Goal: Task Accomplishment & Management: Manage account settings

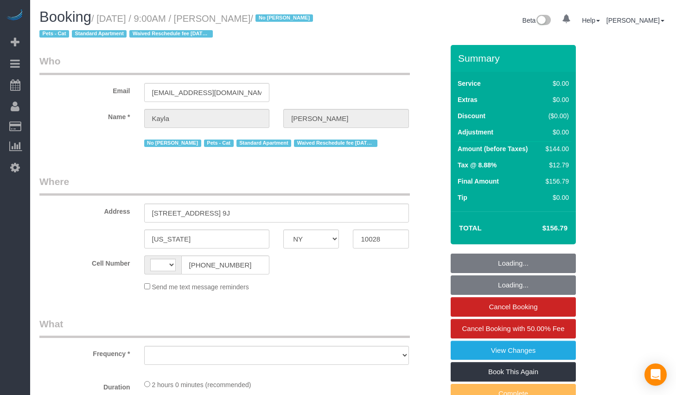
select select "NY"
select select "string:stripe-pm_1Mv9eU4VGloSiKo75uiBQ6R5"
select select "object:693"
select select "1"
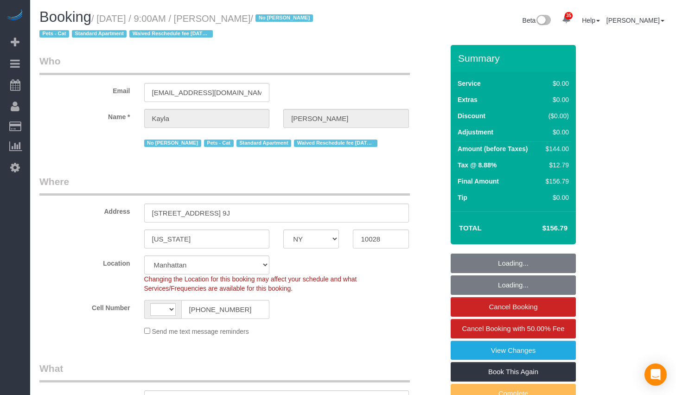
select select "string:US"
select select "spot1"
select select "number:89"
select select "number:90"
select select "number:14"
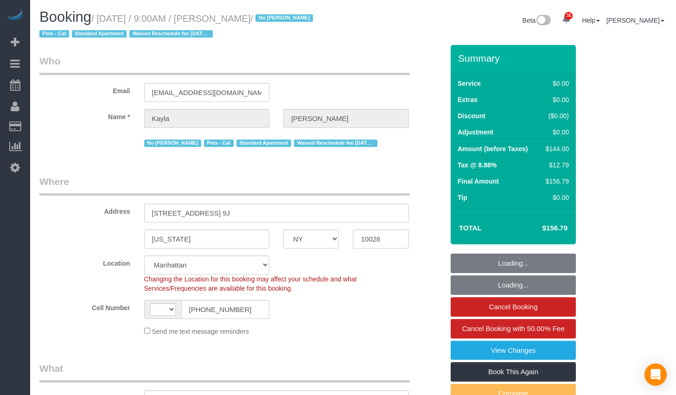
select select "number:5"
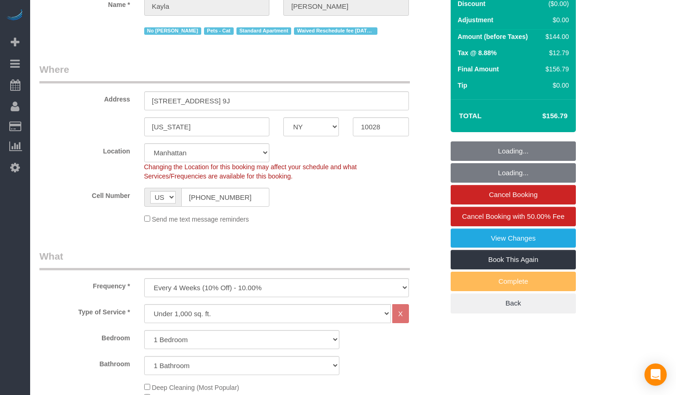
select select "object:1476"
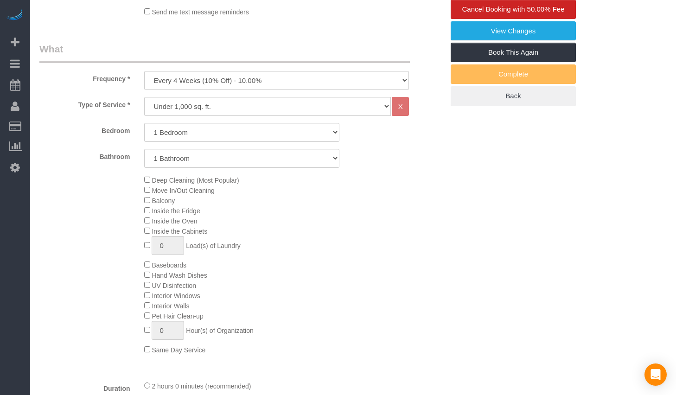
select select "1"
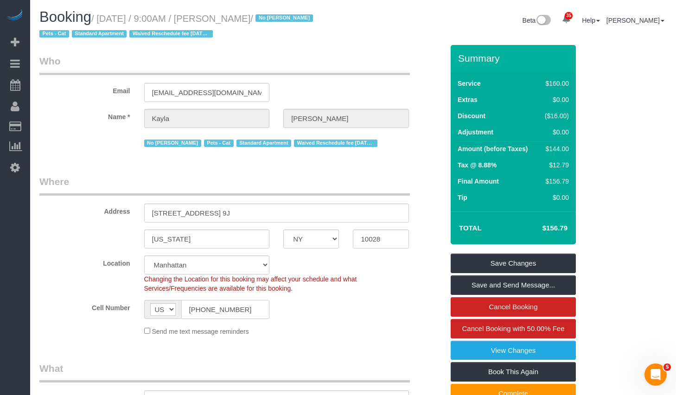
click at [250, 305] on input "(978) 844-2078" at bounding box center [225, 309] width 89 height 19
drag, startPoint x: 106, startPoint y: 21, endPoint x: 279, endPoint y: 18, distance: 173.4
click at [279, 18] on small "/ October 07, 2025 / 9:00AM / Kayla Parker / No Berdina Philistin Pets - Cat St…" at bounding box center [177, 26] width 276 height 26
copy small "October 07, 2025 / 9:00AM / Kayla Parker"
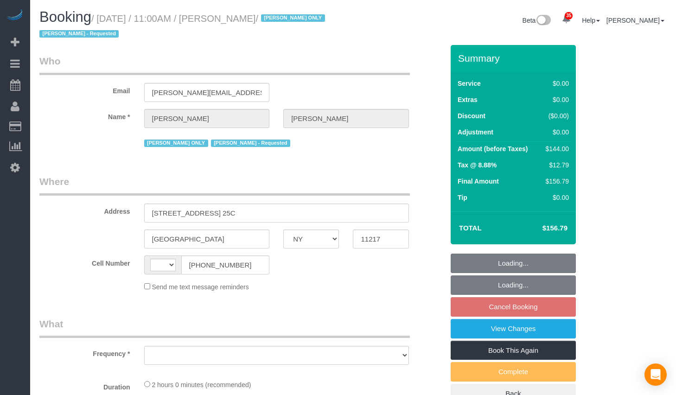
select select "NY"
select select "object:574"
select select "number:61"
select select "number:77"
select select "number:15"
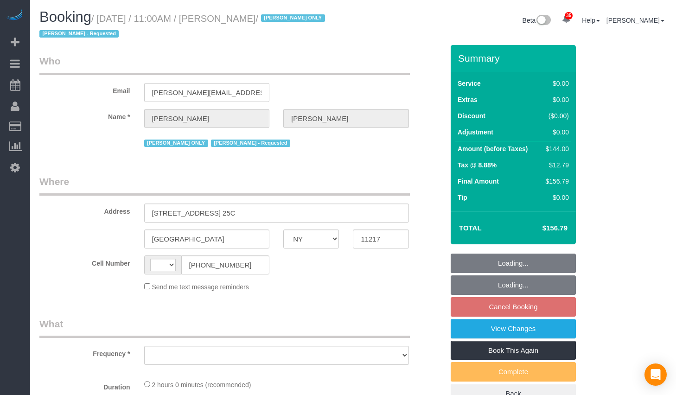
select select "number:5"
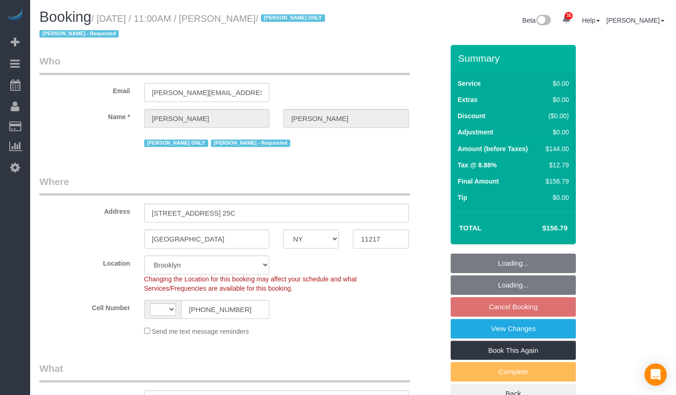
select select "object:974"
select select "string:US"
select select "string:stripe-pm_1QfCPv4VGloSiKo7GPSlZj3p"
select select "1"
select select "spot4"
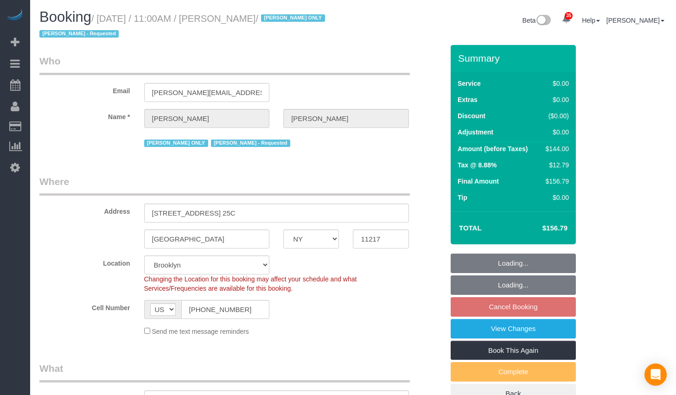
select select "1"
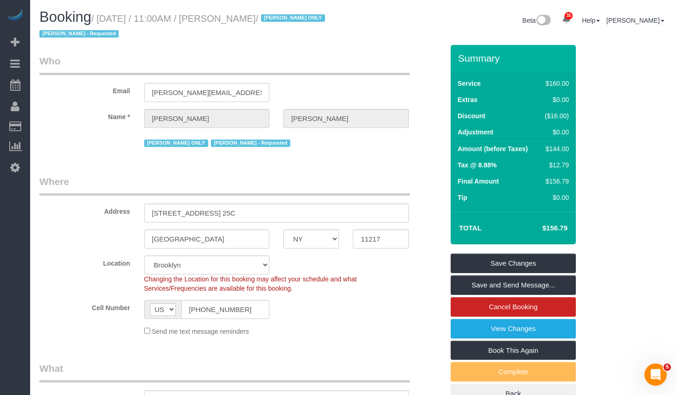
drag, startPoint x: 232, startPoint y: 19, endPoint x: 291, endPoint y: 22, distance: 59.4
click at [291, 22] on small "/ October 14, 2025 / 11:00AM / Tyler Marcolini / Alketa Tomaj ONLY Alketa Tomaj…" at bounding box center [183, 26] width 288 height 26
copy small "Tyler Marcolini"
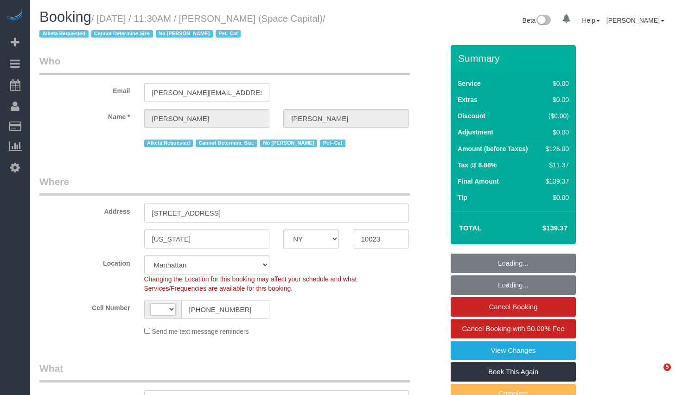
select select "NY"
select select "string:US"
select select "string:stripe-pm_1J0xpx4VGloSiKo7Azbby8ri"
select select "number:89"
select select "number:90"
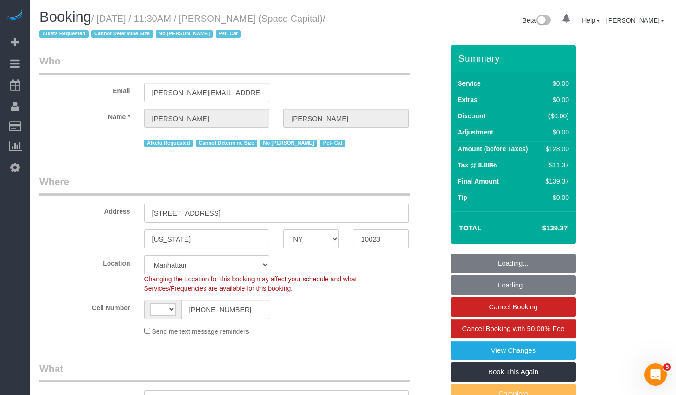
select select "number:14"
select select "number:6"
select select "1"
select select "object:1518"
select select "1"
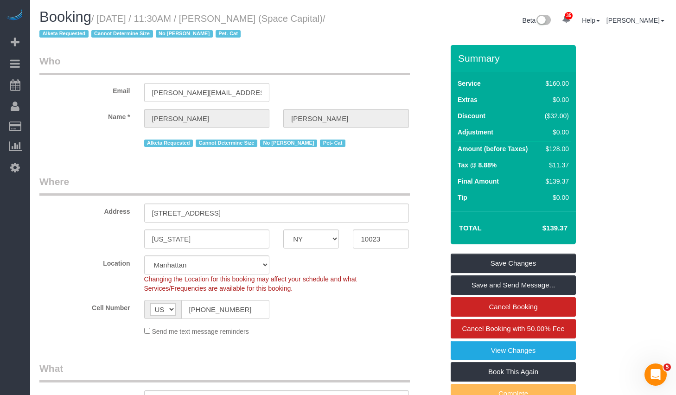
scroll to position [196, 0]
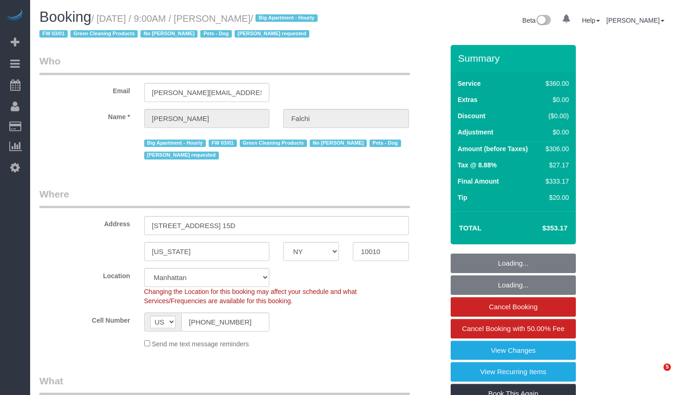
select select "NY"
select select "270"
select select "spot1"
select select "number:89"
select select "number:90"
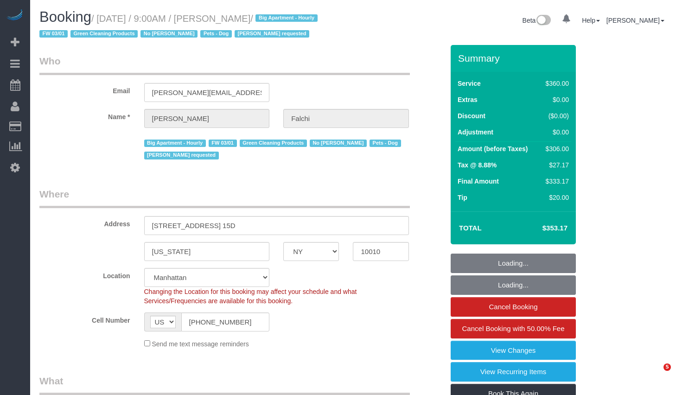
select select "number:15"
select select "number:6"
select select "object:1461"
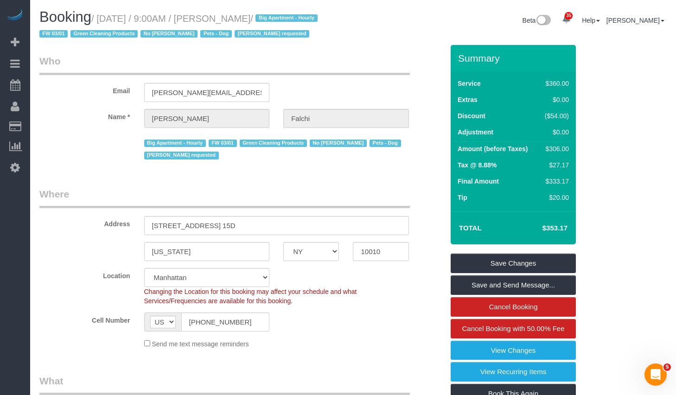
drag, startPoint x: 226, startPoint y: 18, endPoint x: 276, endPoint y: 20, distance: 50.1
click at [276, 20] on small "/ October 07, 2025 / 9:00AM / Juliet Falchi / Big Apartment - Hourly FW 03/01 G…" at bounding box center [179, 26] width 281 height 26
copy small "Juliet Falchi"
drag, startPoint x: 106, startPoint y: 18, endPoint x: 276, endPoint y: 22, distance: 169.7
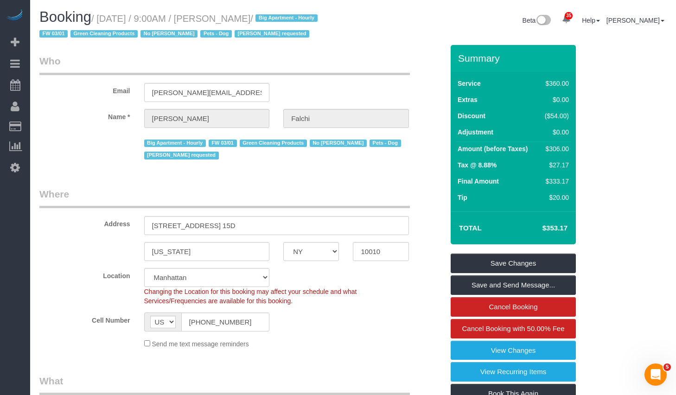
click at [276, 22] on small "/ October 07, 2025 / 9:00AM / Juliet Falchi / Big Apartment - Hourly FW 03/01 G…" at bounding box center [179, 26] width 281 height 26
copy small "October 07, 2025 / 9:00AM / Juliet Falchi"
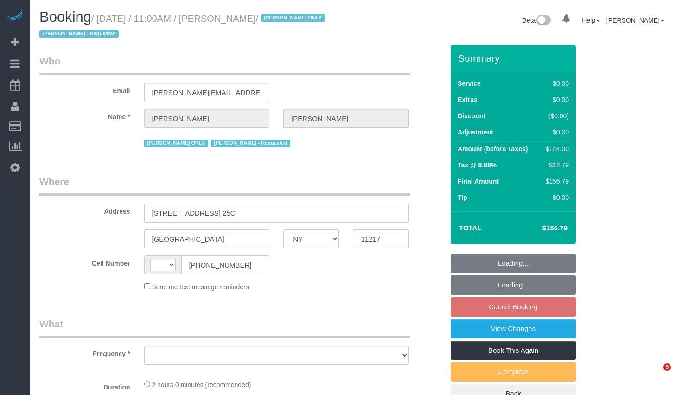
select select "NY"
select select "string:US"
select select "object:922"
select select "string:stripe-pm_1QfCPv4VGloSiKo7GPSlZj3p"
select select "1"
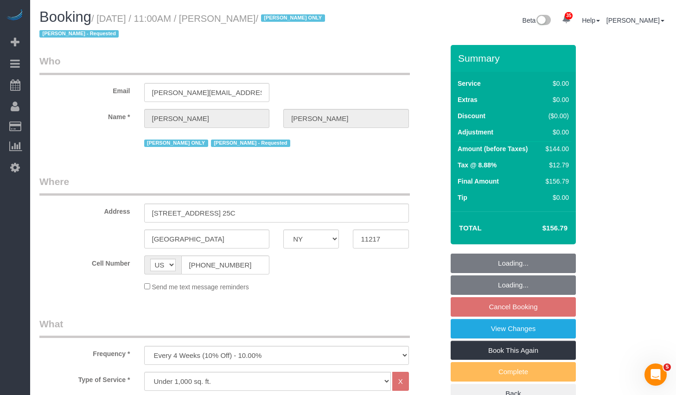
select select "number:61"
select select "number:77"
select select "number:15"
select select "number:5"
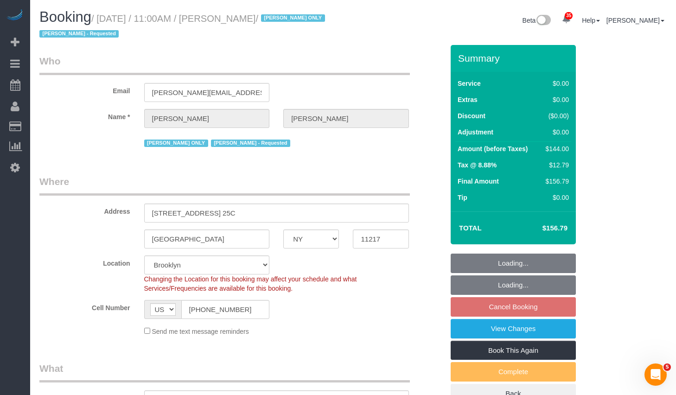
select select "object:1425"
select select "spot4"
select select "1"
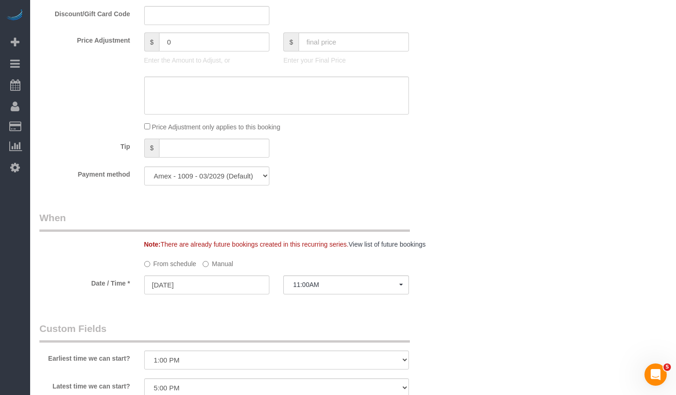
scroll to position [783, 0]
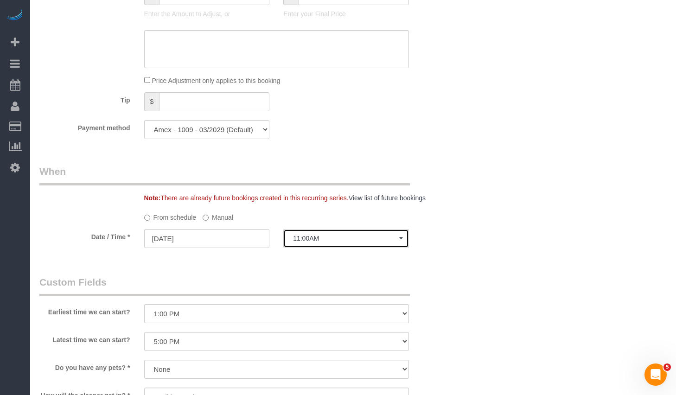
click at [313, 235] on span "11:00AM" at bounding box center [346, 237] width 106 height 7
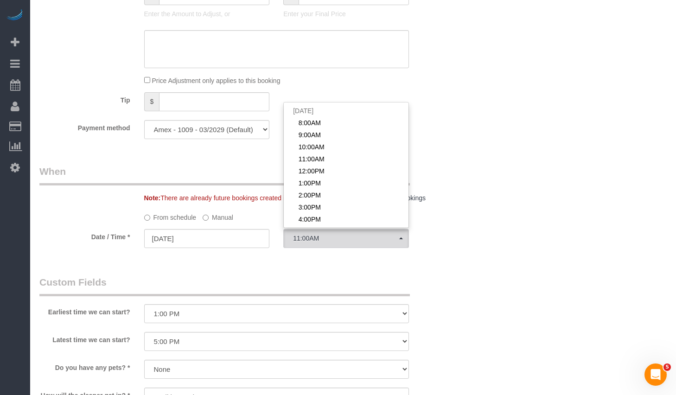
click at [284, 260] on div "Who Email marcolini.t@gmail.com Name * Tyler Marcolini Alketa Tomaj ONLY Alketa…" at bounding box center [241, 50] width 418 height 1576
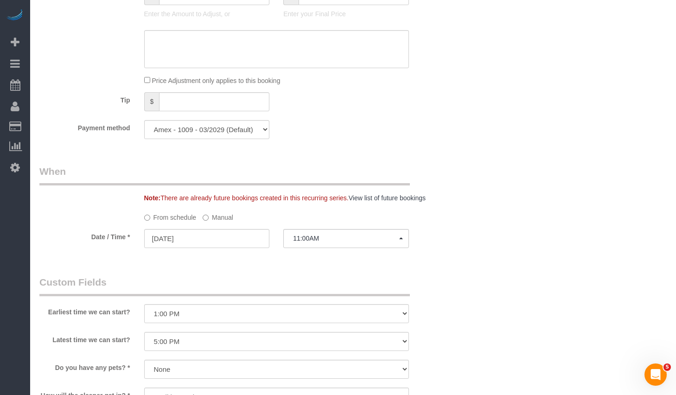
click at [223, 217] on label "Manual" at bounding box center [218, 215] width 31 height 13
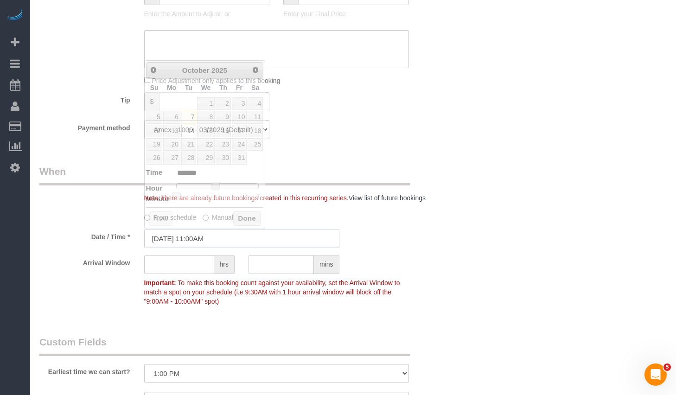
click at [225, 241] on input "10/14/2025 11:00AM" at bounding box center [241, 238] width 195 height 19
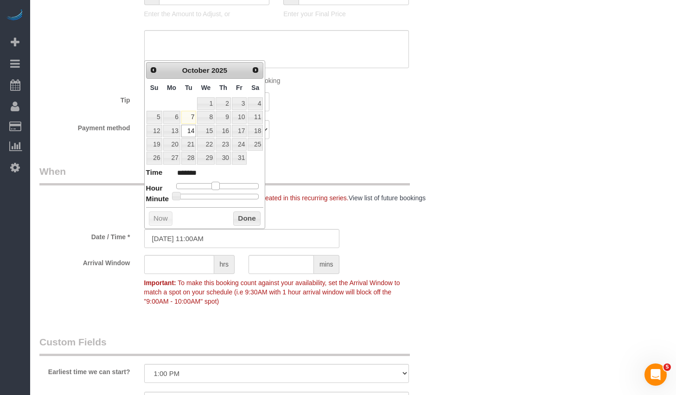
type input "10/14/2025 12:00PM"
type input "*******"
type input "10/14/2025 1:00PM"
type input "******"
type input "10/14/2025 2:00PM"
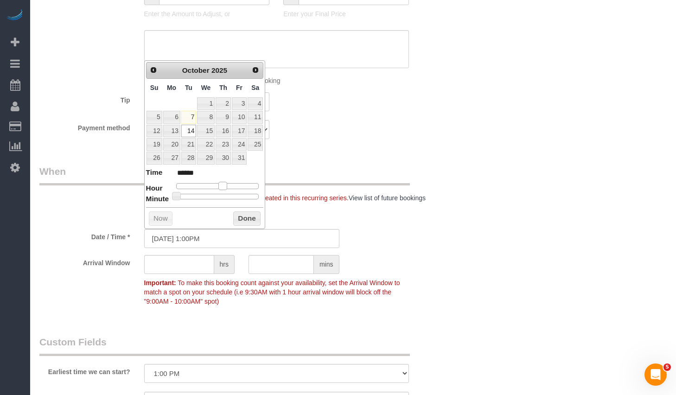
type input "******"
drag, startPoint x: 213, startPoint y: 184, endPoint x: 223, endPoint y: 187, distance: 10.1
click at [223, 187] on span at bounding box center [226, 186] width 8 height 8
type input "10/14/2025 2:25PM"
type input "******"
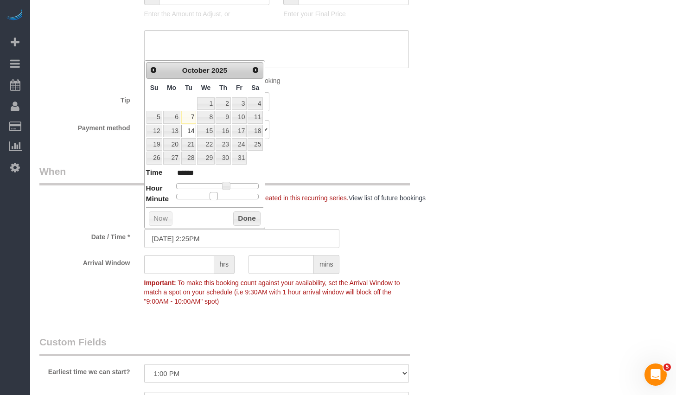
type input "10/14/2025 2:30PM"
type input "******"
click at [219, 196] on div at bounding box center [217, 197] width 83 height 6
click at [236, 217] on button "Done" at bounding box center [246, 218] width 27 height 15
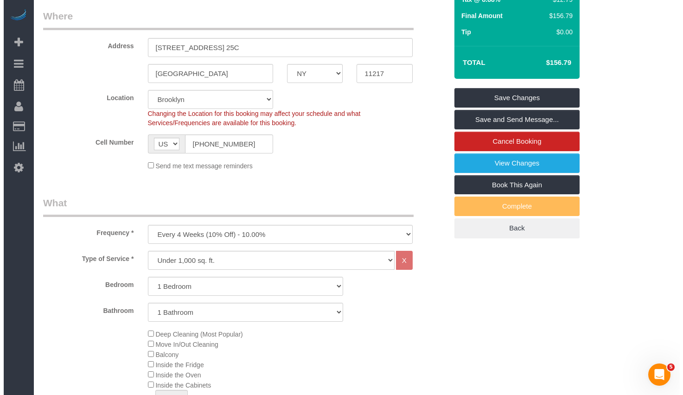
scroll to position [0, 0]
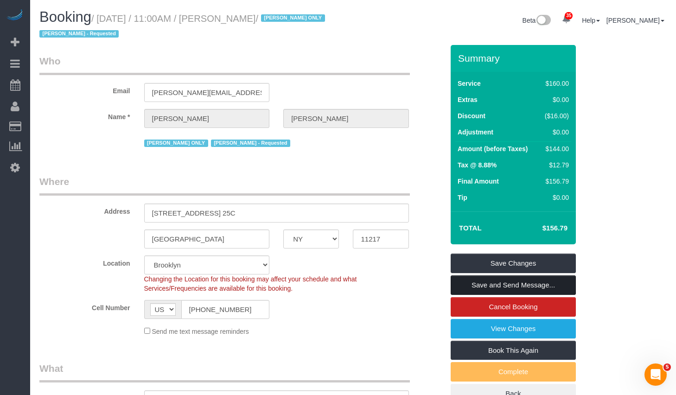
click at [492, 285] on link "Save and Send Message..." at bounding box center [512, 284] width 125 height 19
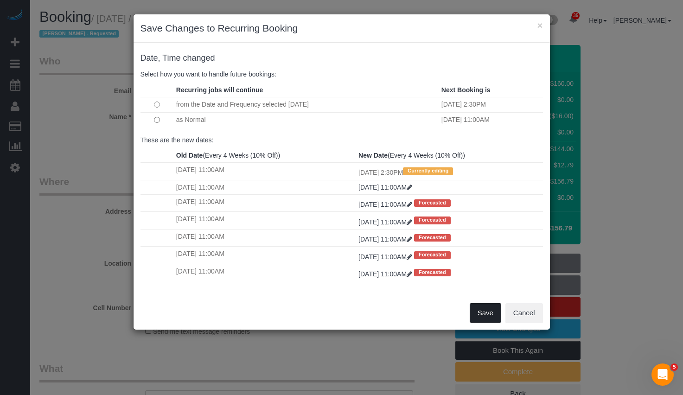
click at [480, 313] on button "Save" at bounding box center [485, 312] width 32 height 19
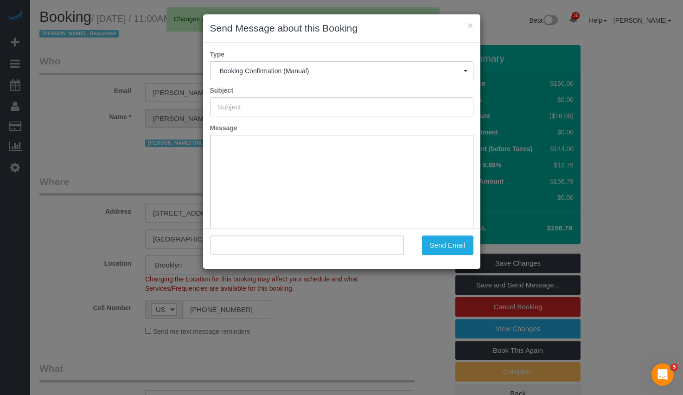
type input "Cleaning Confirmed for 10/14/2025 at 2:30pm"
type input ""Tyler Marcolini" <marcolini.t@gmail.com>"
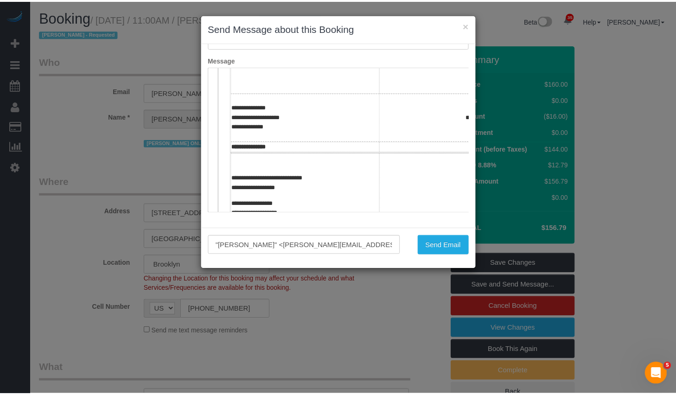
scroll to position [304, 0]
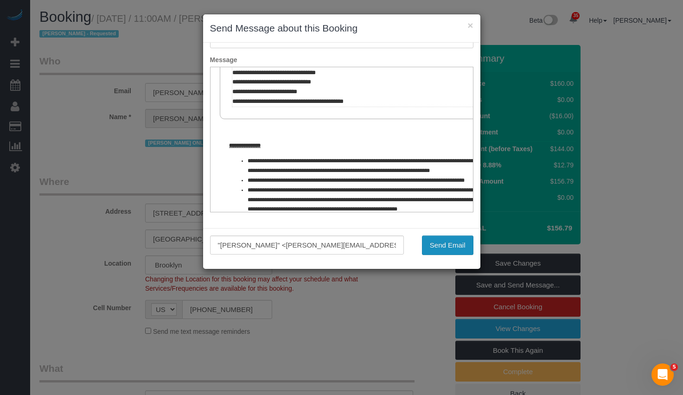
click at [431, 240] on button "Send Email" at bounding box center [447, 244] width 51 height 19
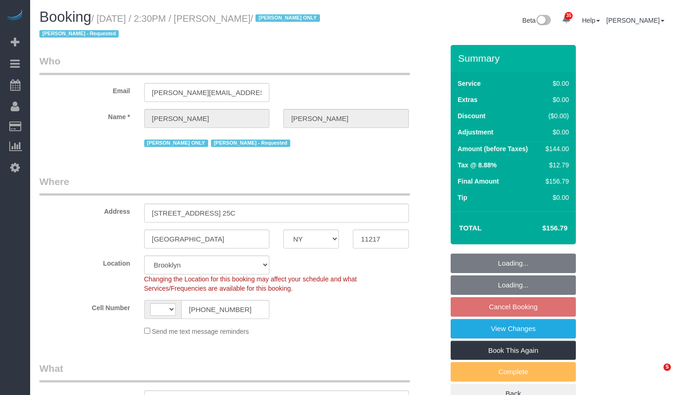
select select "NY"
select select "number:61"
select select "number:77"
select select "number:15"
select select "number:5"
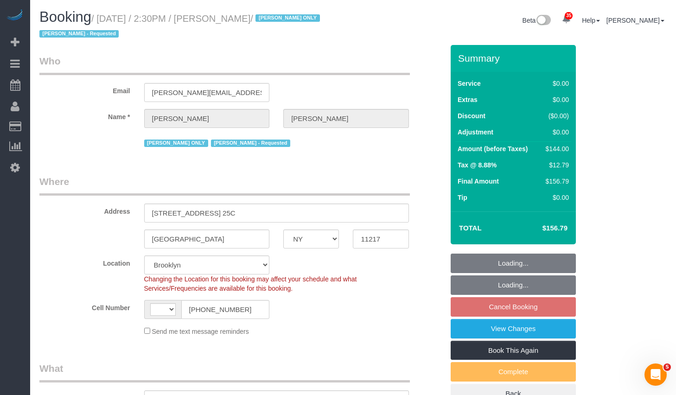
select select "string:US"
select select "object:966"
select select "string:stripe-pm_1QfCPv4VGloSiKo7GPSlZj3p"
select select "1"
select select "object:1435"
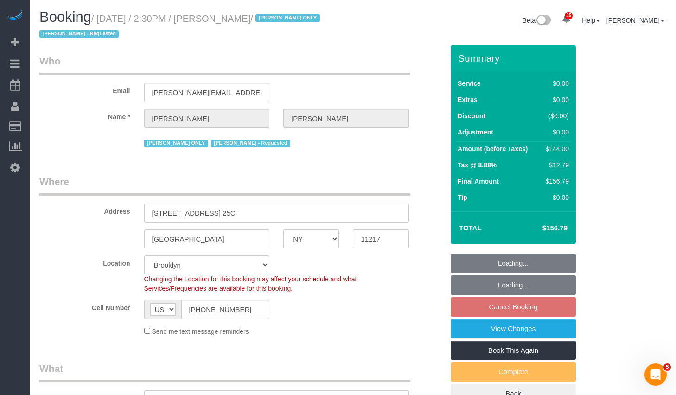
select select "1"
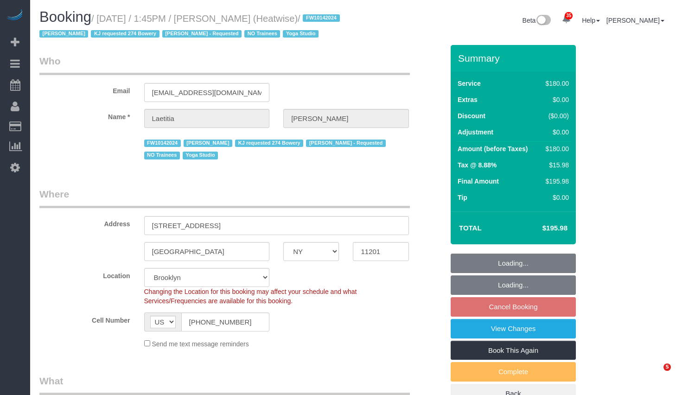
select select "NY"
select select "object:837"
select select "180"
select select "number:89"
select select "number:90"
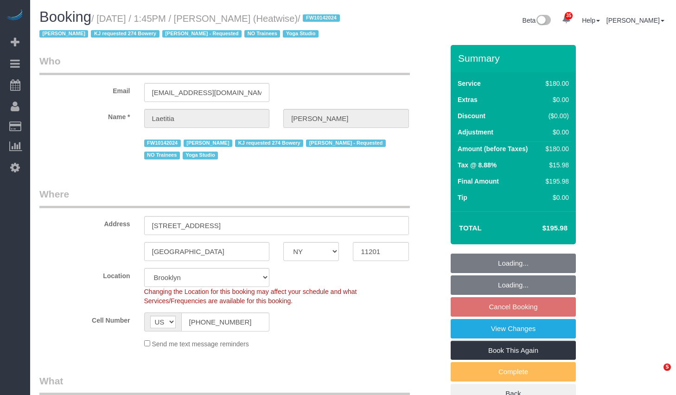
select select "number:15"
select select "number:7"
select select "object:1668"
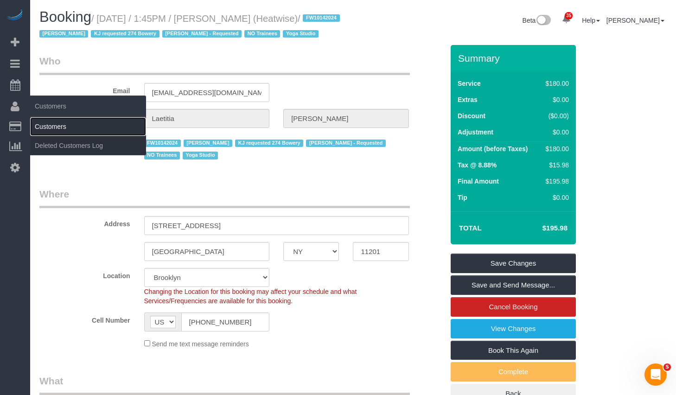
click at [63, 132] on link "Customers" at bounding box center [88, 126] width 116 height 19
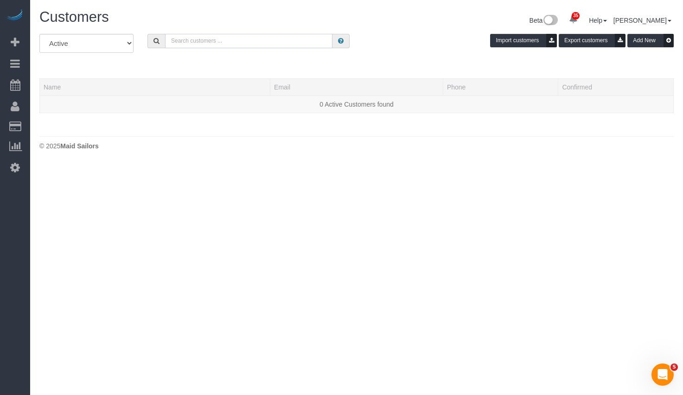
click at [202, 43] on input "text" at bounding box center [248, 41] width 167 height 14
paste input "Sangeeta Khicha"
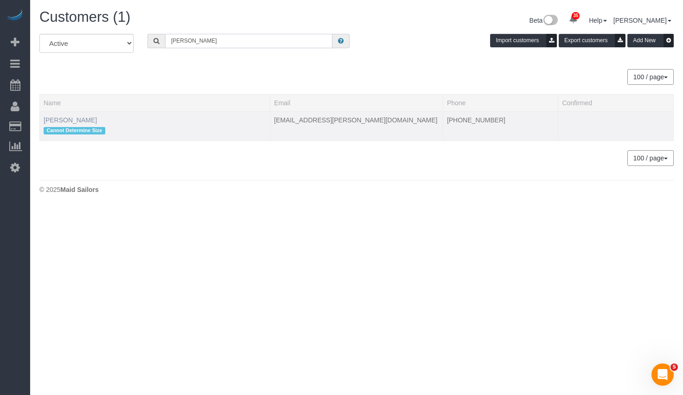
type input "Sangeeta Khicha"
click at [78, 117] on link "Sangeeta Khicha" at bounding box center [70, 119] width 53 height 7
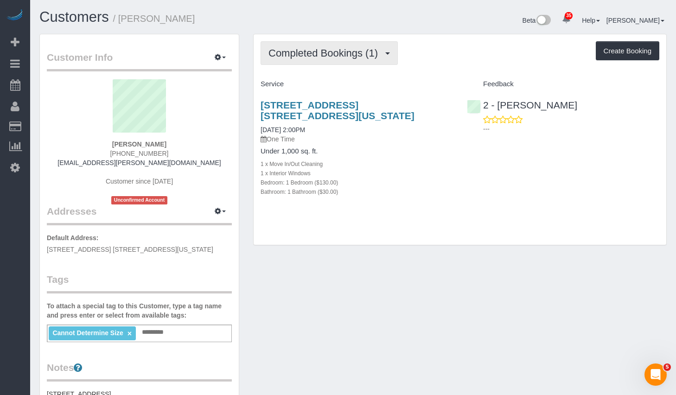
click at [355, 49] on span "Completed Bookings (1)" at bounding box center [325, 53] width 114 height 12
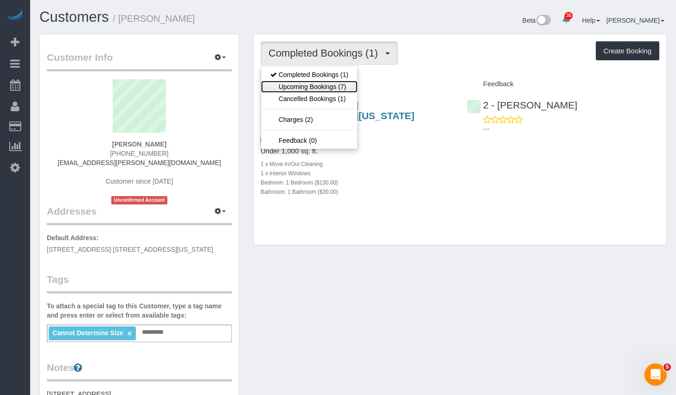
click at [305, 87] on link "Upcoming Bookings (7)" at bounding box center [309, 87] width 96 height 12
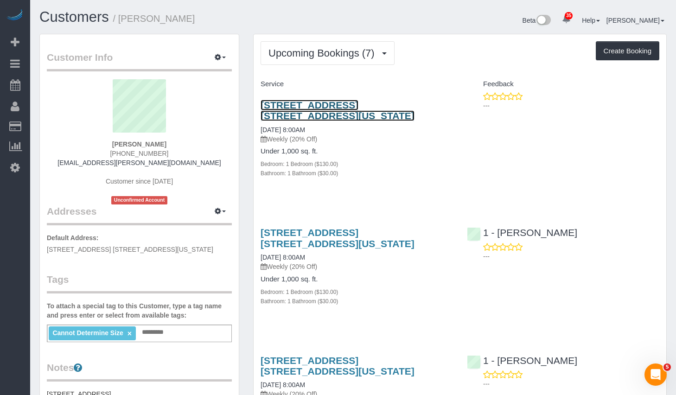
click at [285, 108] on link "21 East 22nd Street, Apt. 2g, New York, NY 10010" at bounding box center [337, 110] width 154 height 21
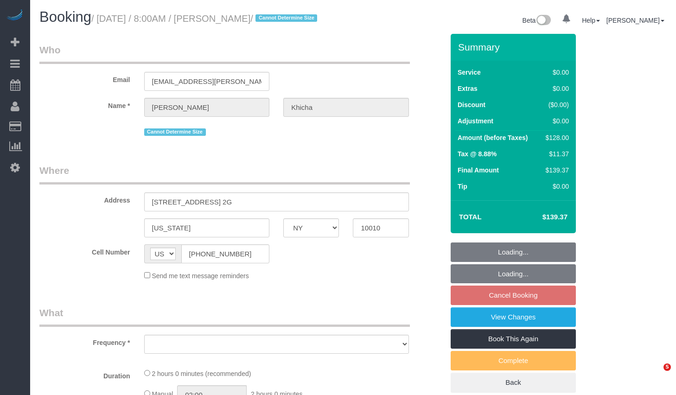
select select "NY"
select select "object:809"
select select "string:stripe-pm_1SAdRf4VGloSiKo7zYrfcx6t"
select select "1"
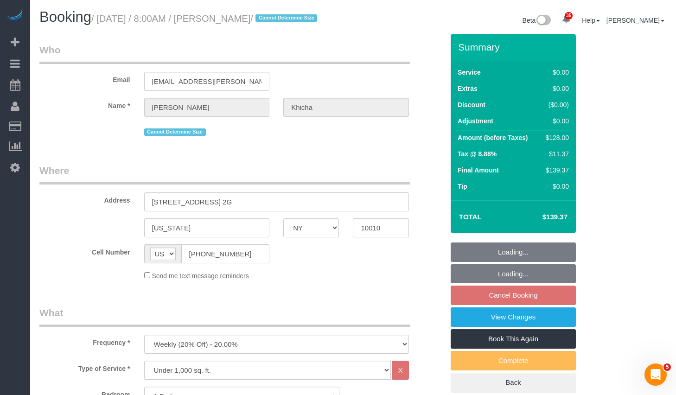
select select "number:56"
select select "number:75"
select select "number:15"
select select "number:5"
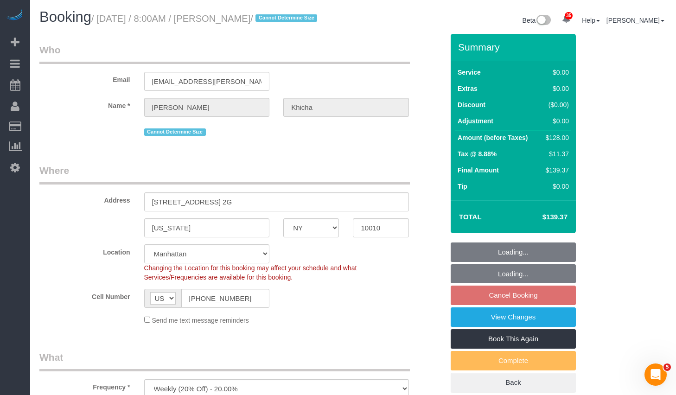
select select "object:1068"
select select "spot1"
select select "1"
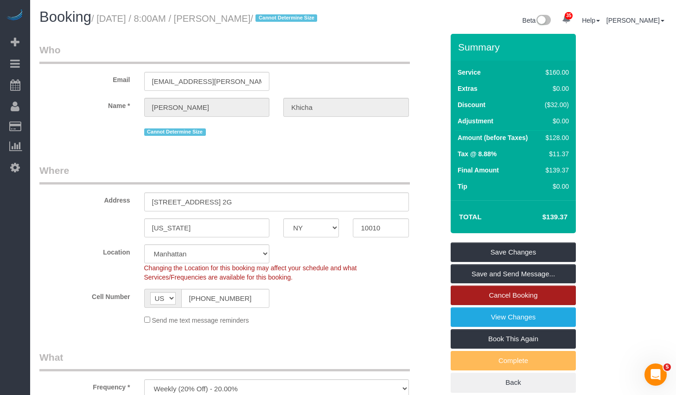
click at [533, 305] on link "Cancel Booking" at bounding box center [512, 294] width 125 height 19
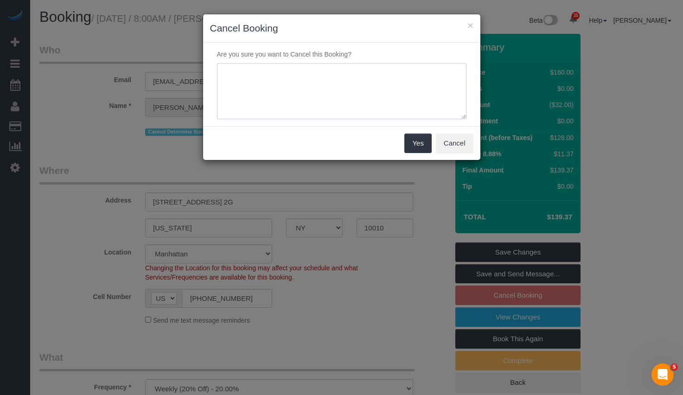
click at [296, 87] on textarea at bounding box center [341, 91] width 249 height 57
type textarea "No need for recurring schedule"
click at [416, 139] on button "Yes" at bounding box center [417, 142] width 27 height 19
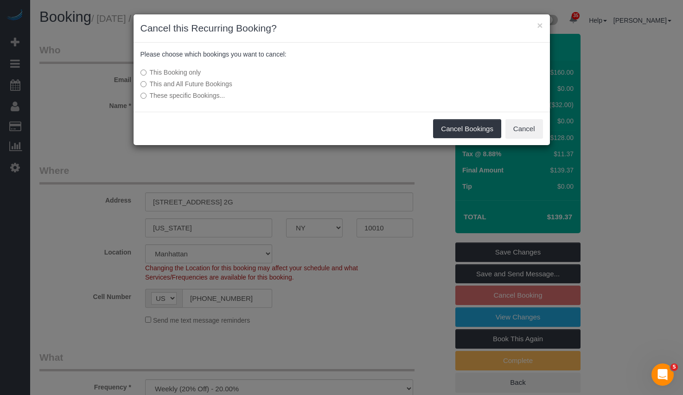
click at [154, 82] on label "This and All Future Bookings" at bounding box center [272, 83] width 264 height 9
click at [472, 126] on button "Cancel Bookings" at bounding box center [467, 128] width 68 height 19
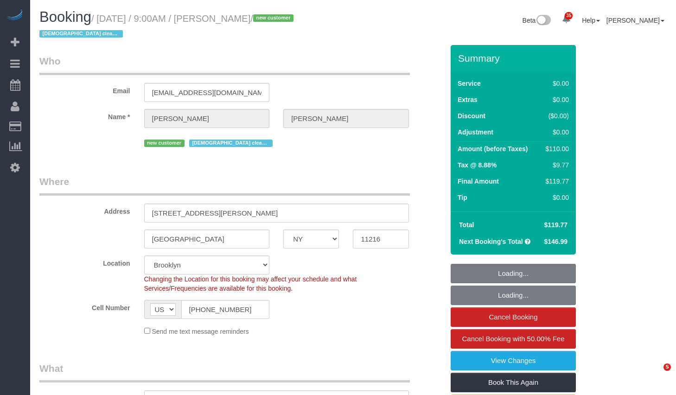
select select "NY"
select select "number:57"
select select "number:71"
select select "number:15"
select select "number:5"
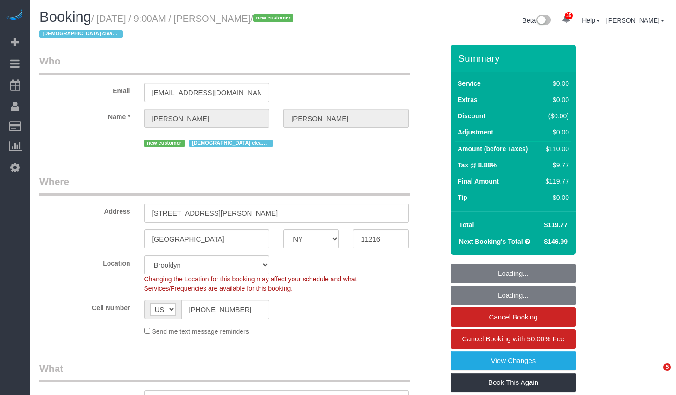
select select "object:1436"
select select "string:stripe-pm_1SEC6T4VGloSiKo7tCGDm4BU"
select select "spot1"
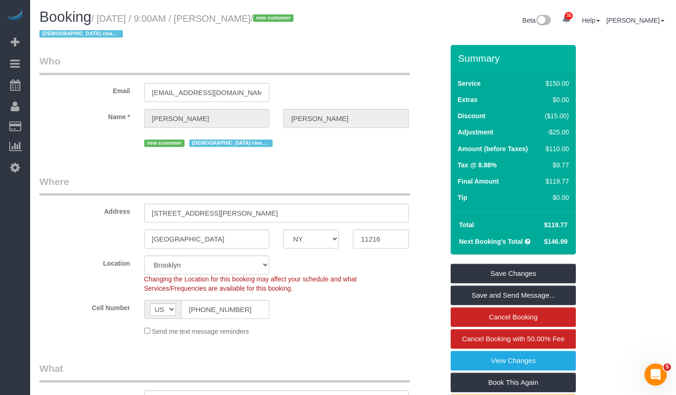
copy small "[PERSON_NAME]"
drag, startPoint x: 228, startPoint y: 20, endPoint x: 288, endPoint y: 21, distance: 60.3
click at [288, 21] on small "/ [DATE] / 9:00AM / [PERSON_NAME] / new customer [DEMOGRAPHIC_DATA] cleaners on…" at bounding box center [167, 26] width 257 height 26
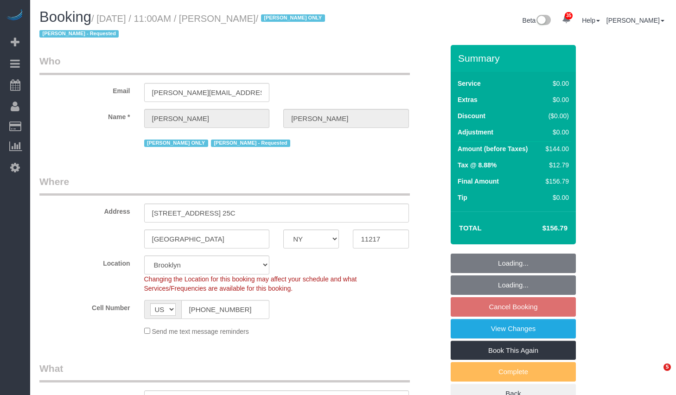
select select "NY"
select select "1"
select select "spot4"
select select "number:61"
select select "number:77"
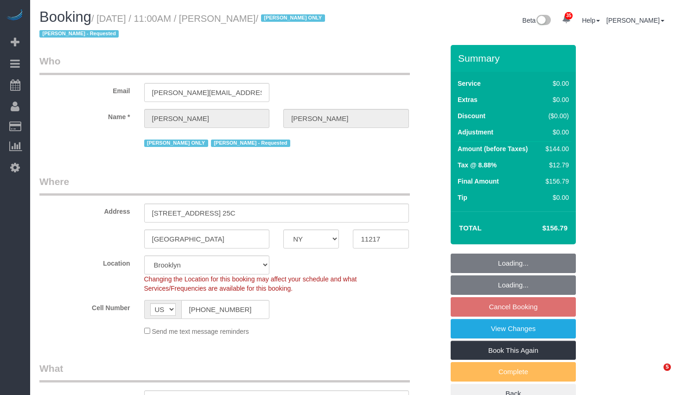
select select "number:15"
select select "number:5"
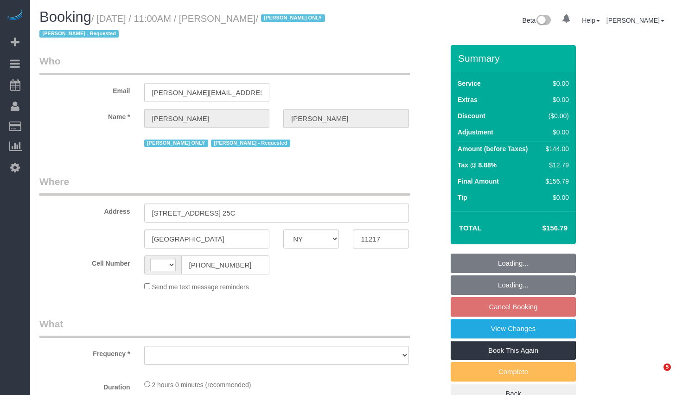
select select "NY"
select select "string:US"
select select "string:stripe-pm_1QfCPv4VGloSiKo7GPSlZj3p"
select select "1"
select select "object:1069"
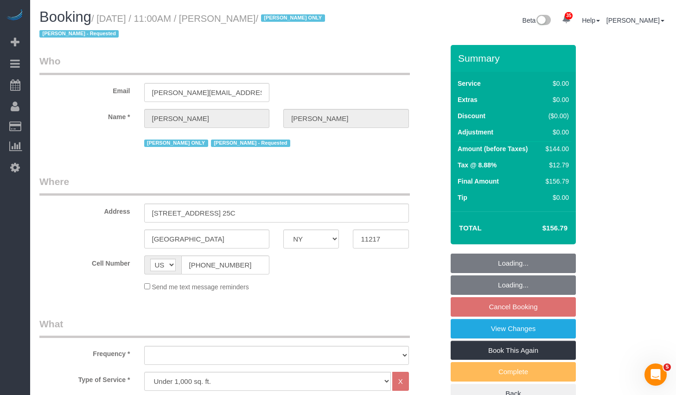
select select "number:61"
select select "number:77"
select select "number:15"
select select "number:5"
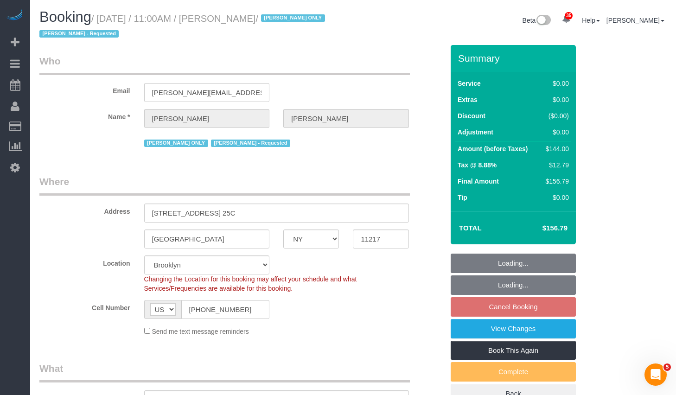
select select "spot4"
select select "object:1462"
select select "1"
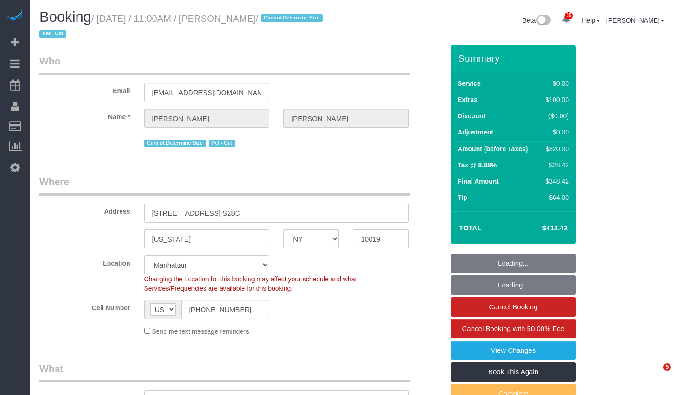
select select "NY"
select select "number:58"
select select "number:74"
select select "number:14"
select select "number:6"
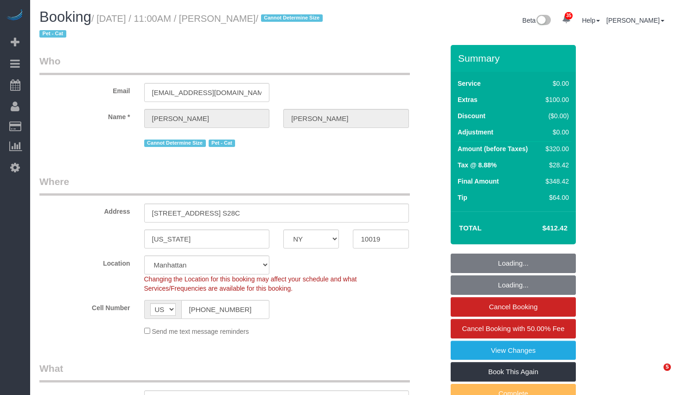
select select "2"
select select "spot1"
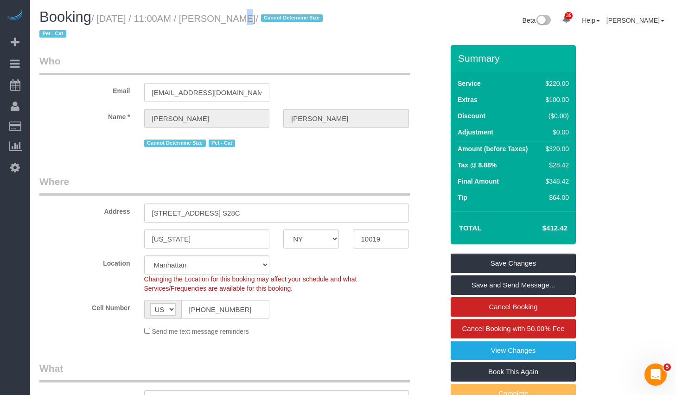
click at [225, 13] on h1 "Booking / [DATE] / 11:00AM / [PERSON_NAME] / Cannot Determine Size Pet - Cat" at bounding box center [192, 25] width 307 height 32
click at [231, 16] on small "/ [DATE] / 11:00AM / [PERSON_NAME] / Cannot Determine Size Pet - Cat" at bounding box center [182, 26] width 286 height 26
drag, startPoint x: 233, startPoint y: 18, endPoint x: 286, endPoint y: 20, distance: 52.9
click at [286, 20] on small "/ [DATE] / 11:00AM / [PERSON_NAME] / Cannot Determine Size Pet - Cat" at bounding box center [182, 26] width 286 height 26
copy small "[PERSON_NAME]"
